Goal: Transaction & Acquisition: Purchase product/service

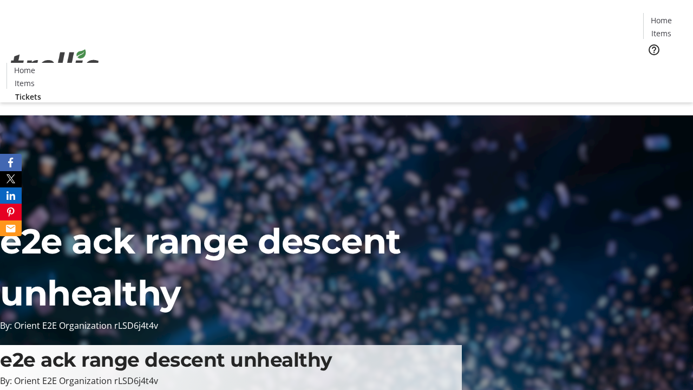
click at [652, 63] on span "Tickets" at bounding box center [665, 68] width 26 height 11
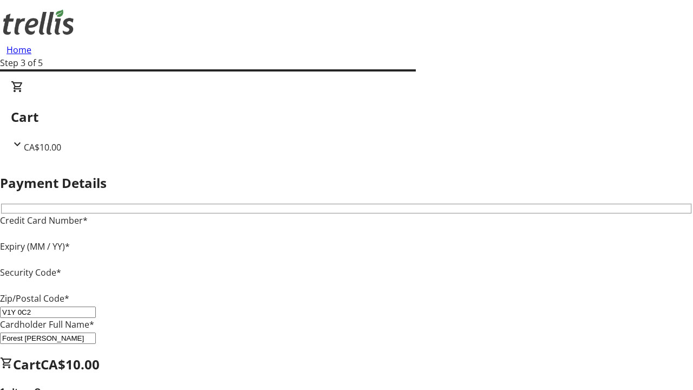
type input "V1Y 0C2"
